Goal: Task Accomplishment & Management: Use online tool/utility

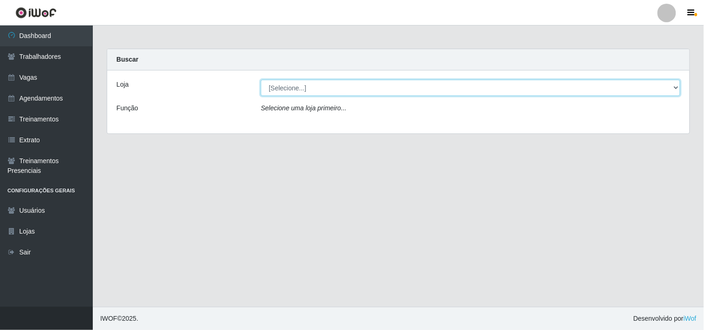
click at [307, 85] on select "[Selecione...] O Cestão - Geisel" at bounding box center [470, 88] width 419 height 16
select select "224"
click at [261, 80] on select "[Selecione...] O Cestão - Geisel" at bounding box center [470, 88] width 419 height 16
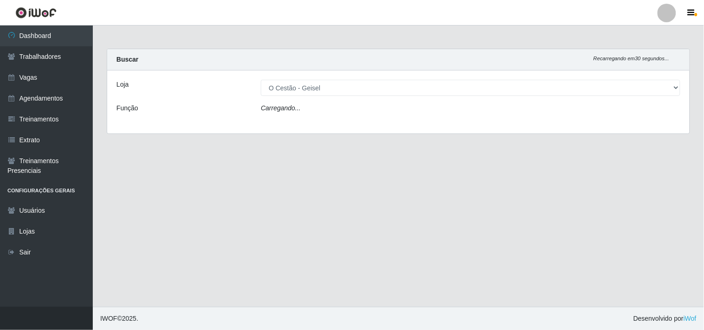
click at [315, 105] on div "Carregando..." at bounding box center [470, 109] width 433 height 13
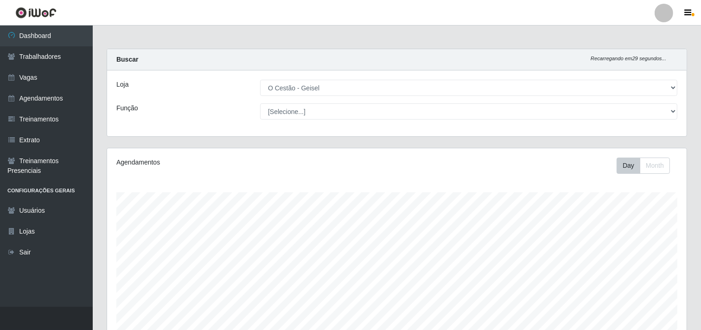
scroll to position [192, 580]
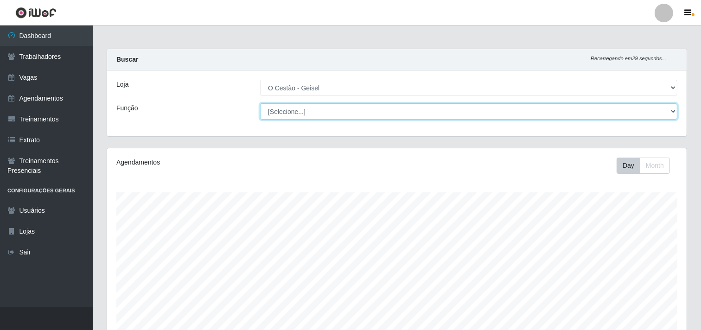
click at [315, 115] on select "[Selecione...] ASG ASG + ASG ++ Auxiliar de Estoque Auxiliar de Estoque + Auxil…" at bounding box center [468, 111] width 417 height 16
select select "72"
click at [260, 103] on select "[Selecione...] ASG ASG + ASG ++ Auxiliar de Estoque Auxiliar de Estoque + Auxil…" at bounding box center [468, 111] width 417 height 16
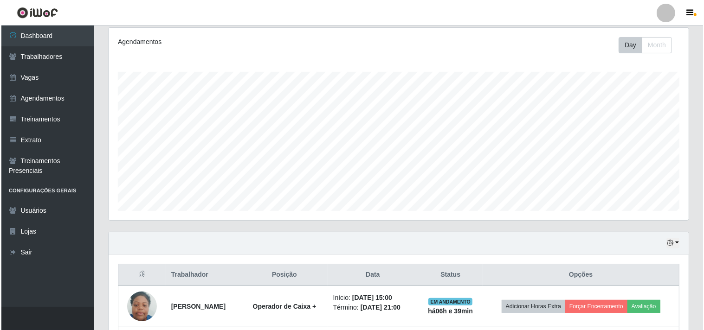
scroll to position [203, 0]
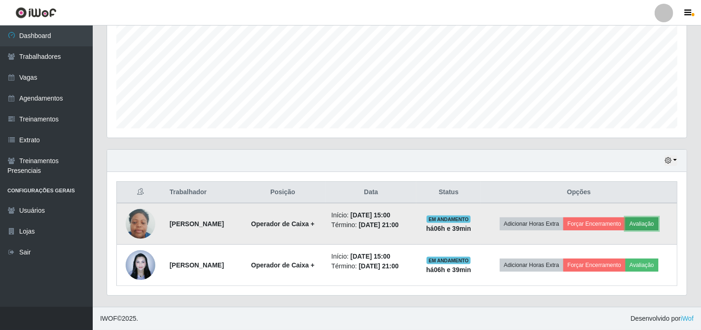
click at [658, 228] on button "Avaliação" at bounding box center [642, 224] width 33 height 13
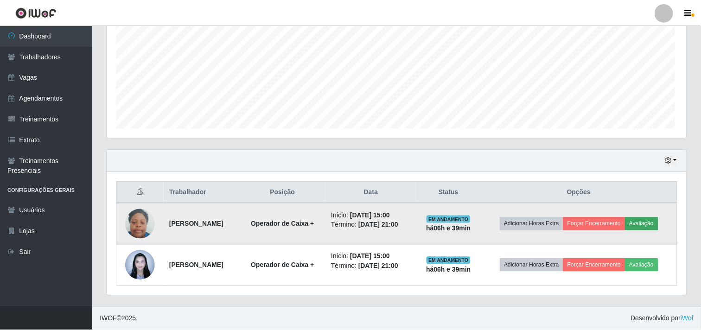
scroll to position [192, 574]
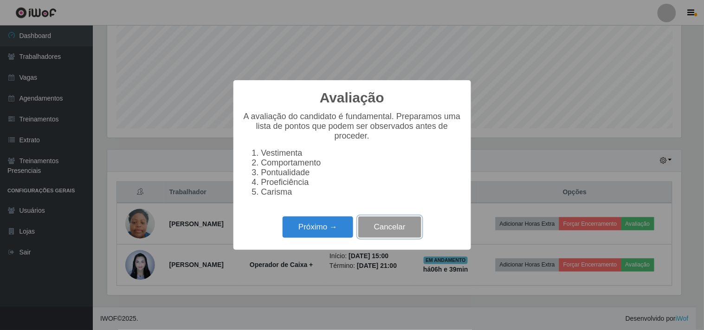
click at [400, 235] on button "Cancelar" at bounding box center [389, 228] width 63 height 22
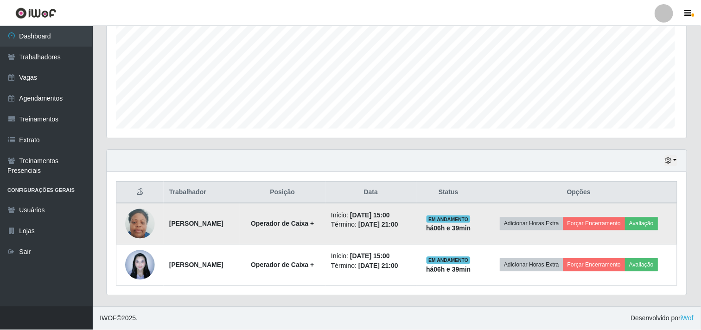
scroll to position [192, 580]
click at [597, 226] on button "Forçar Encerramento" at bounding box center [595, 224] width 62 height 13
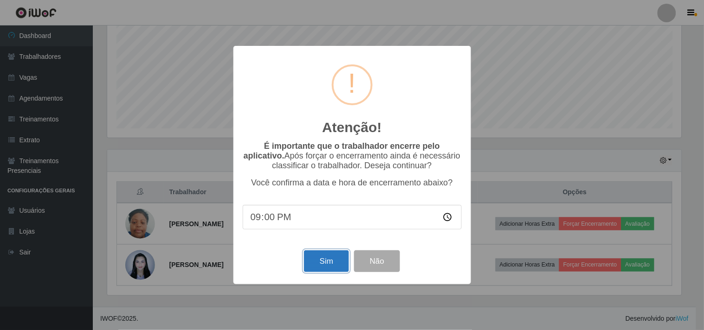
click at [325, 260] on button "Sim" at bounding box center [326, 261] width 45 height 22
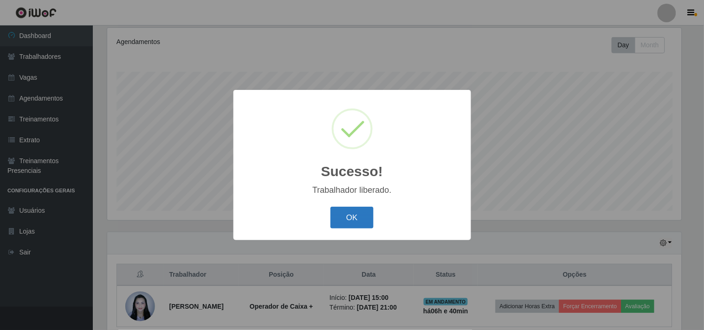
click at [362, 218] on button "OK" at bounding box center [351, 218] width 43 height 22
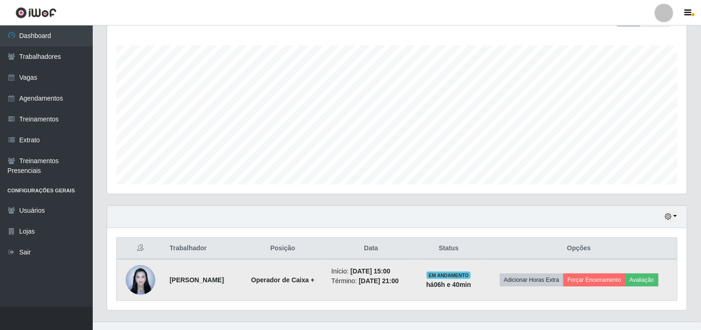
scroll to position [161, 0]
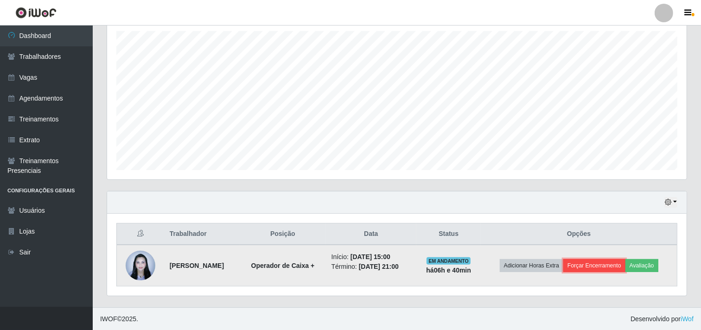
click at [592, 268] on button "Forçar Encerramento" at bounding box center [595, 265] width 62 height 13
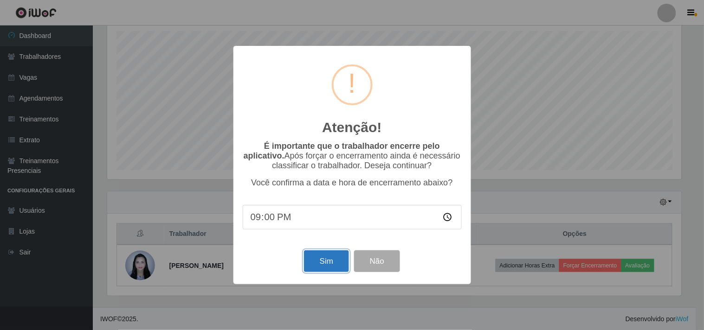
click at [339, 260] on button "Sim" at bounding box center [326, 261] width 45 height 22
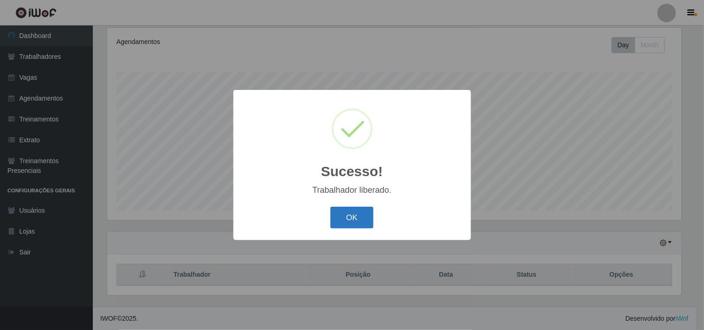
click at [354, 220] on button "OK" at bounding box center [351, 218] width 43 height 22
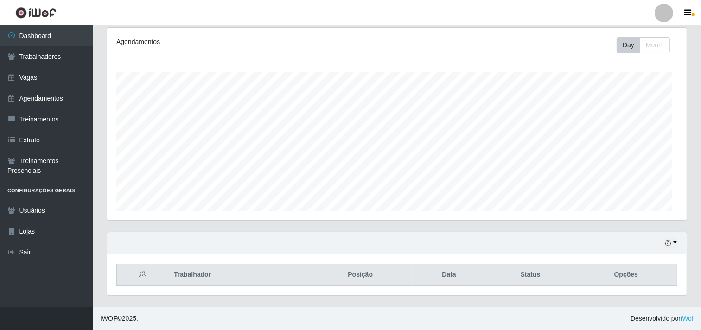
scroll to position [192, 580]
